Goal: Entertainment & Leisure: Consume media (video, audio)

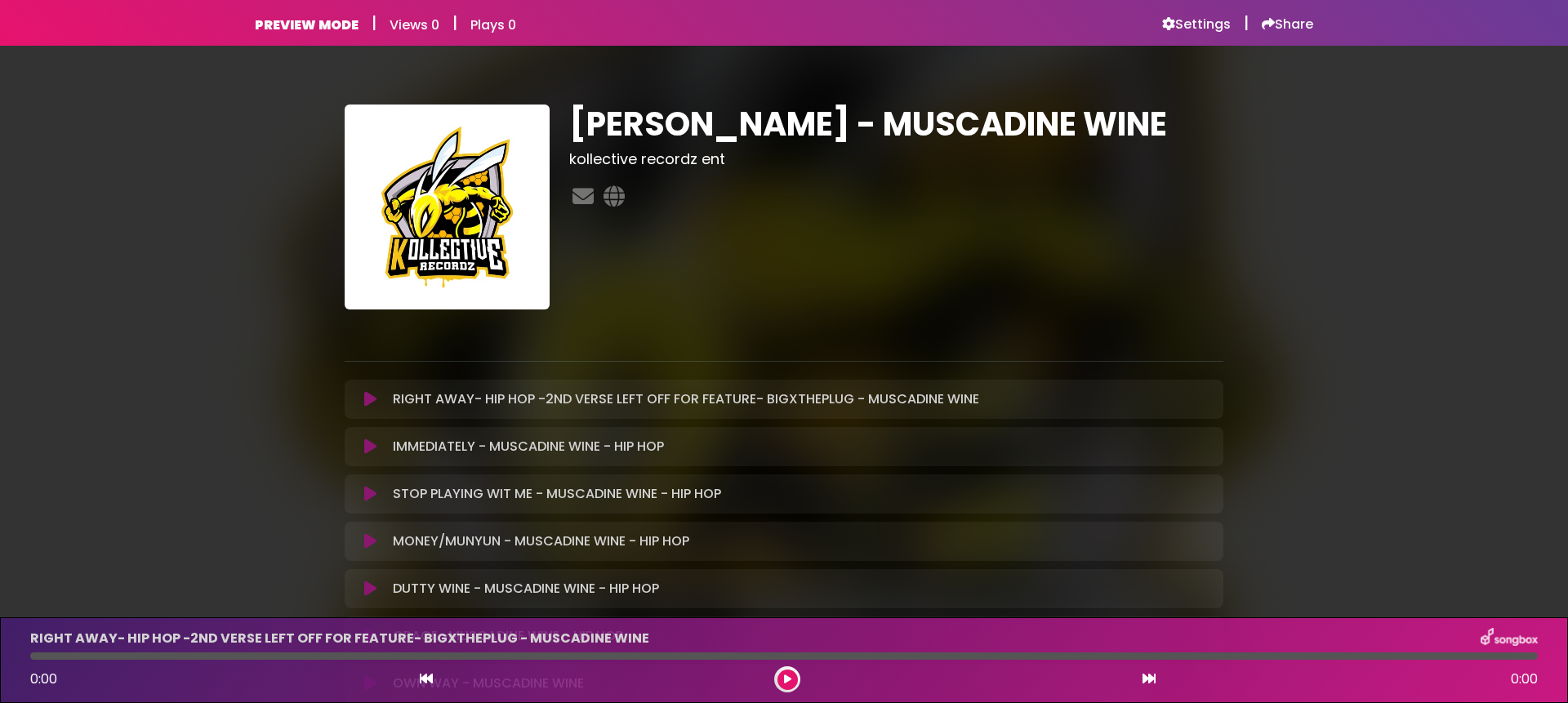
scroll to position [10, 0]
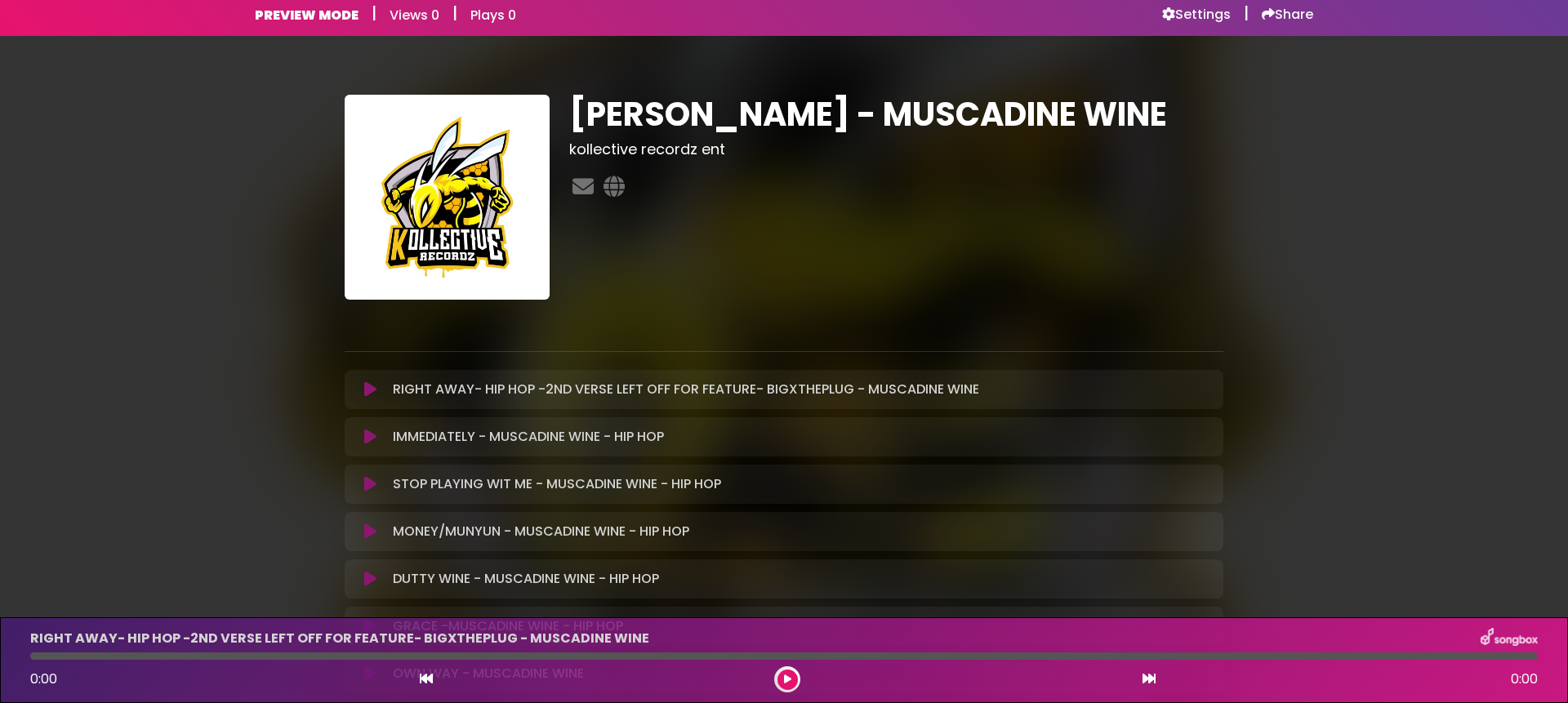
click at [370, 480] on icon at bounding box center [371, 484] width 12 height 17
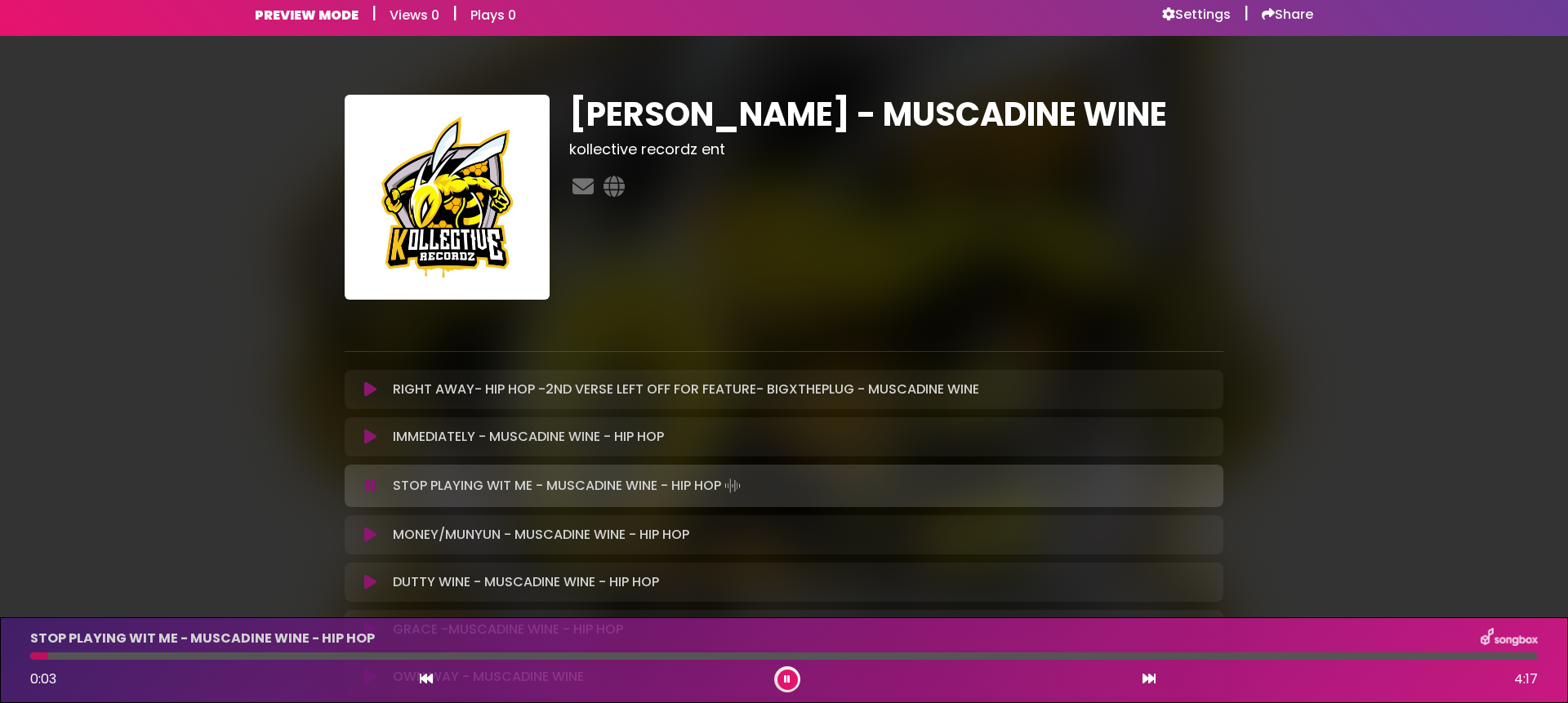
click at [377, 486] on button at bounding box center [371, 485] width 32 height 17
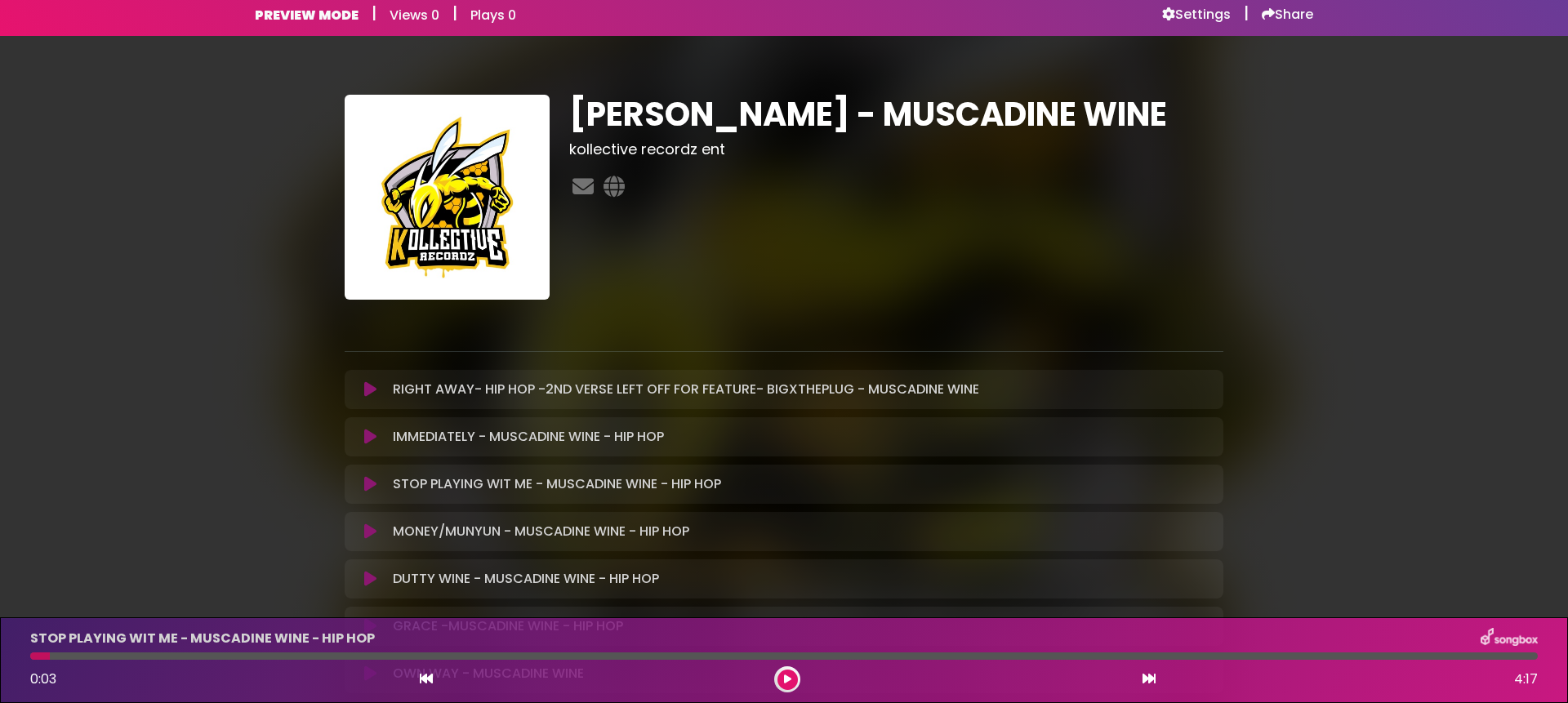
click at [366, 532] on icon at bounding box center [371, 531] width 12 height 17
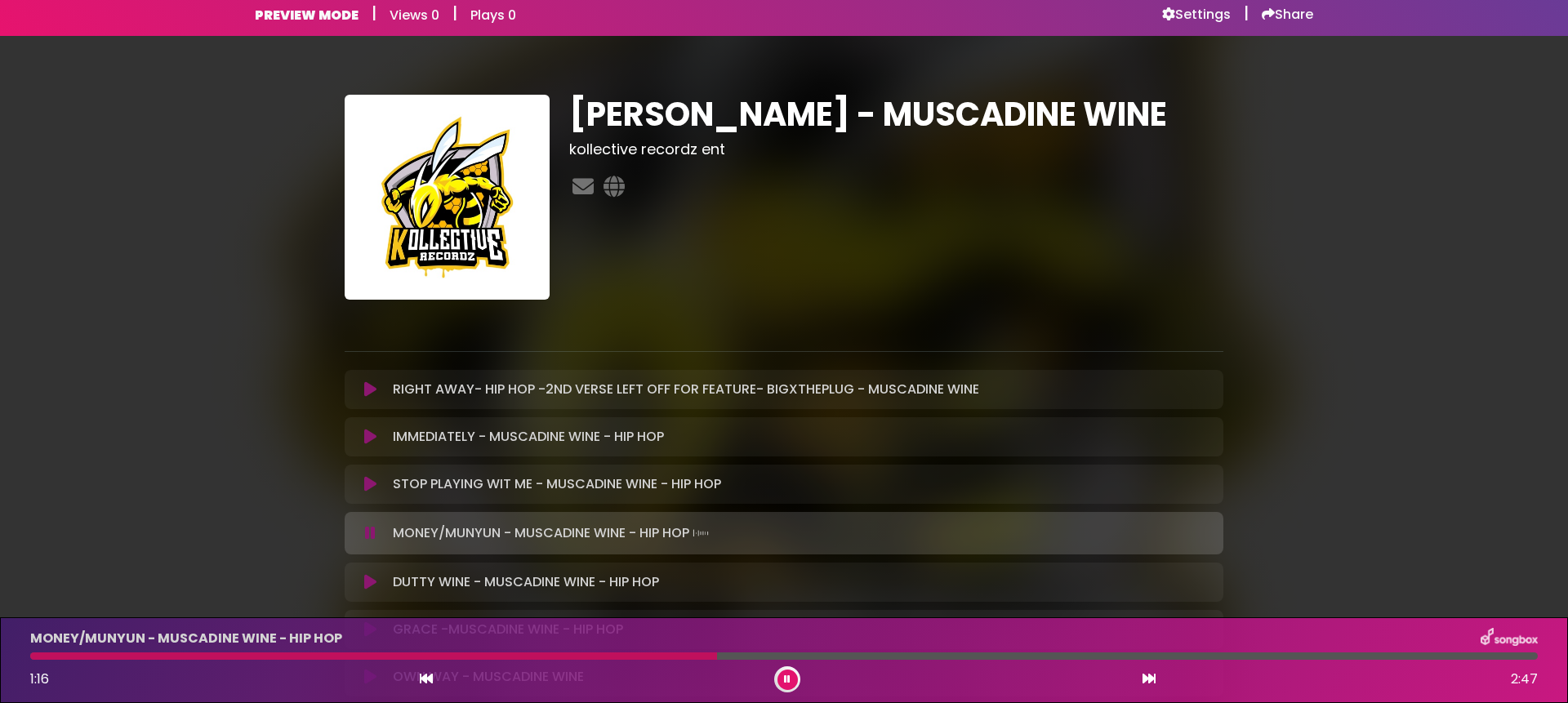
scroll to position [12, 0]
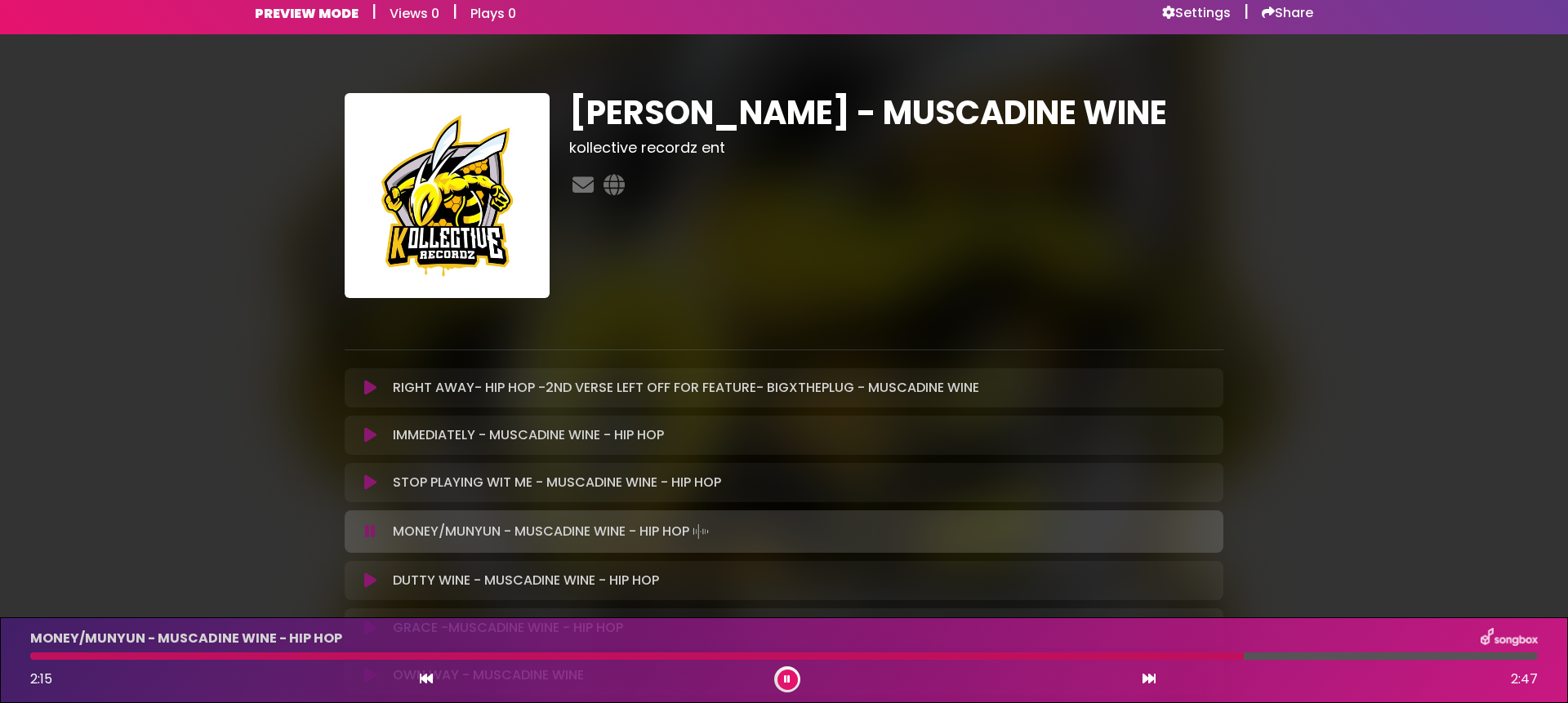
click at [788, 684] on button at bounding box center [787, 679] width 21 height 21
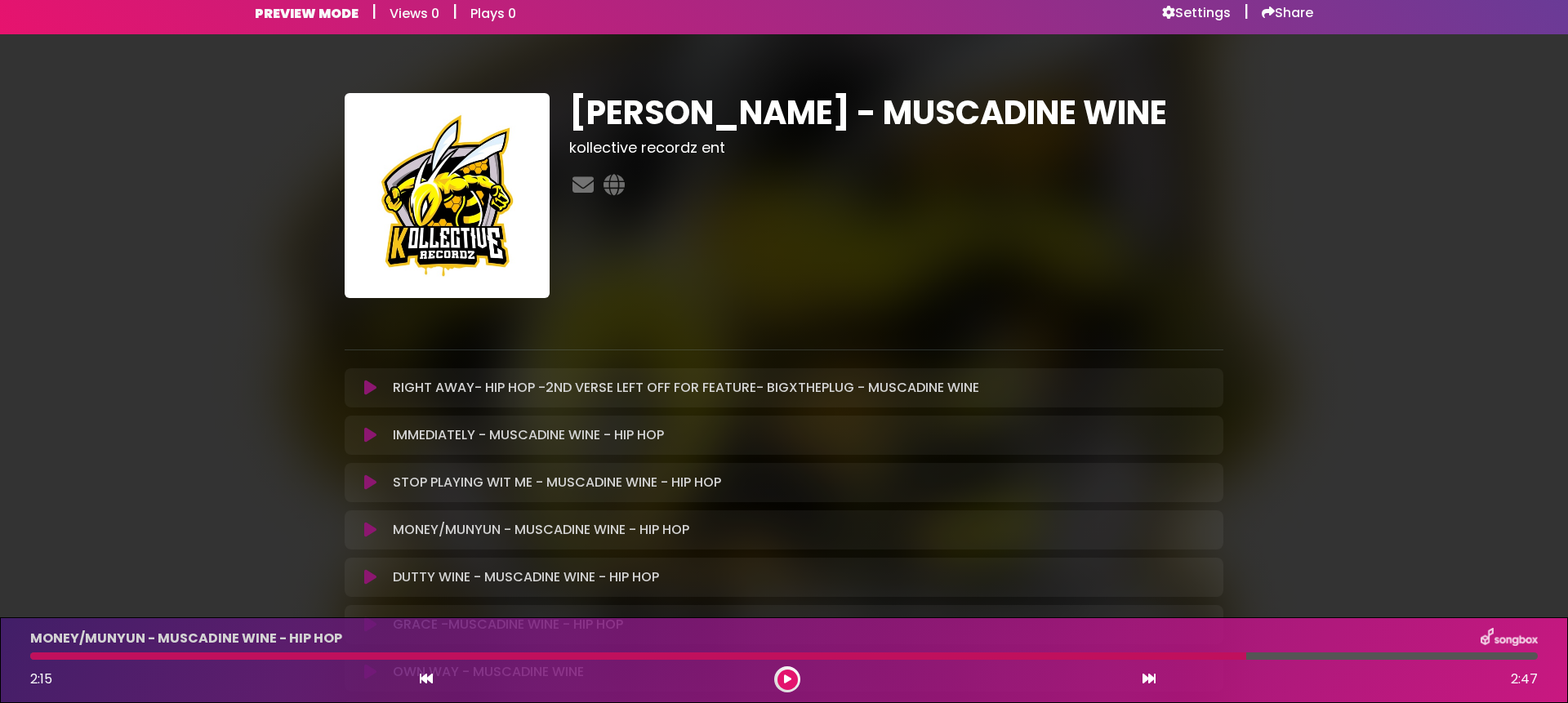
click at [463, 679] on div "2:15 2:47" at bounding box center [784, 678] width 1527 height 26
